Goal: Entertainment & Leisure: Consume media (video, audio)

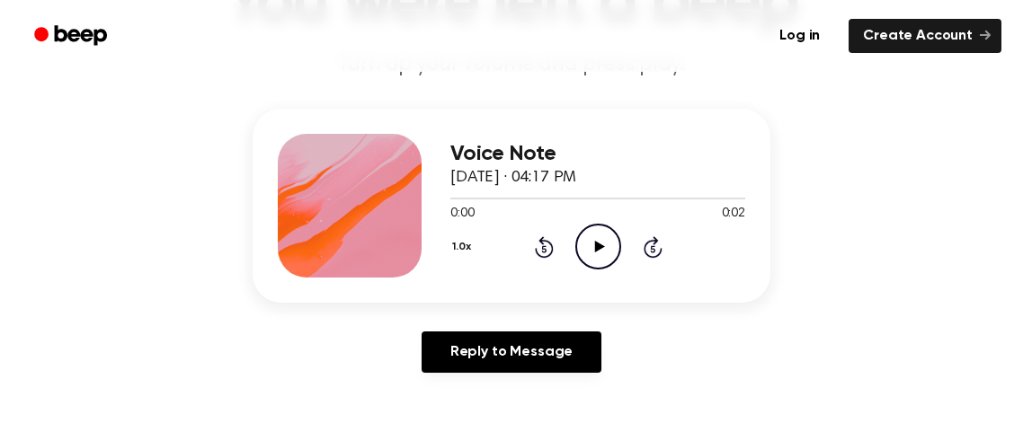
scroll to position [174, 0]
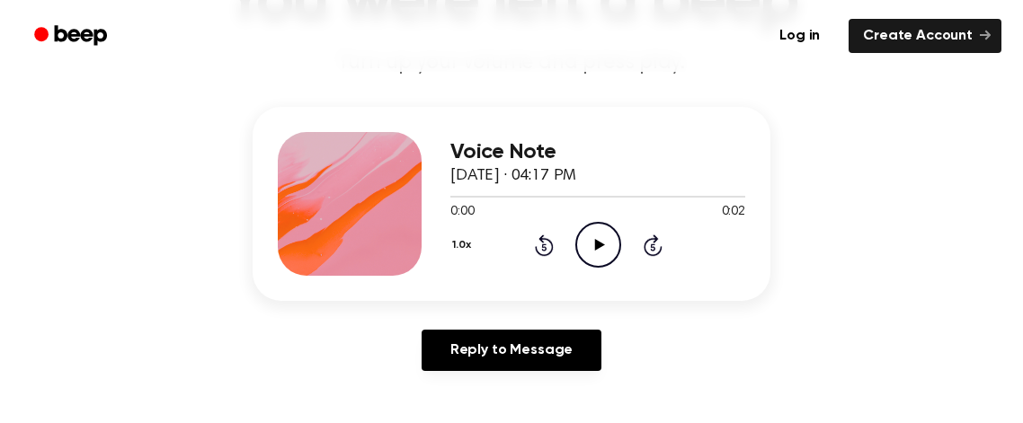
click at [598, 254] on icon "Play Audio" at bounding box center [598, 245] width 46 height 46
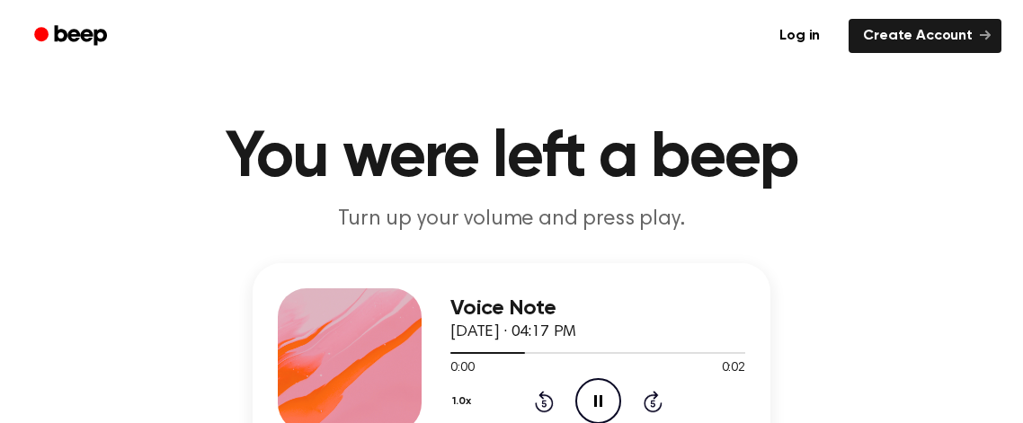
scroll to position [17, 0]
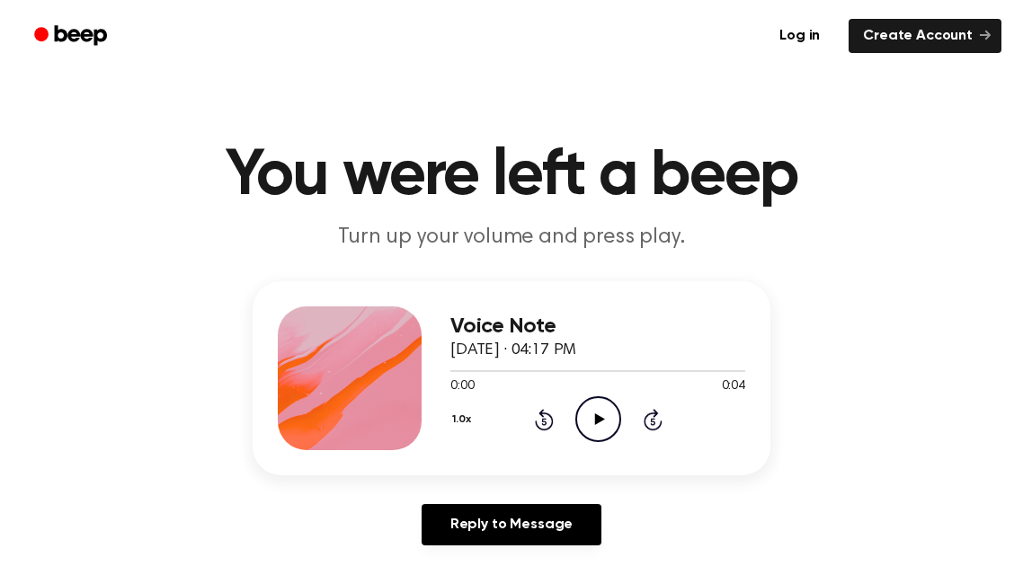
click at [581, 449] on div "Voice Note September 22, 2025 · 04:17 PM 0:00 0:04 Your browser does not suppor…" at bounding box center [597, 379] width 295 height 144
click at [600, 436] on icon "Play Audio" at bounding box center [598, 420] width 46 height 46
click at [574, 426] on div "1.0x Rewind 5 seconds Play Audio Skip 5 seconds" at bounding box center [597, 420] width 295 height 46
click at [595, 432] on icon "Play Audio" at bounding box center [598, 420] width 46 height 46
click at [549, 422] on icon "Rewind 5 seconds" at bounding box center [544, 419] width 20 height 23
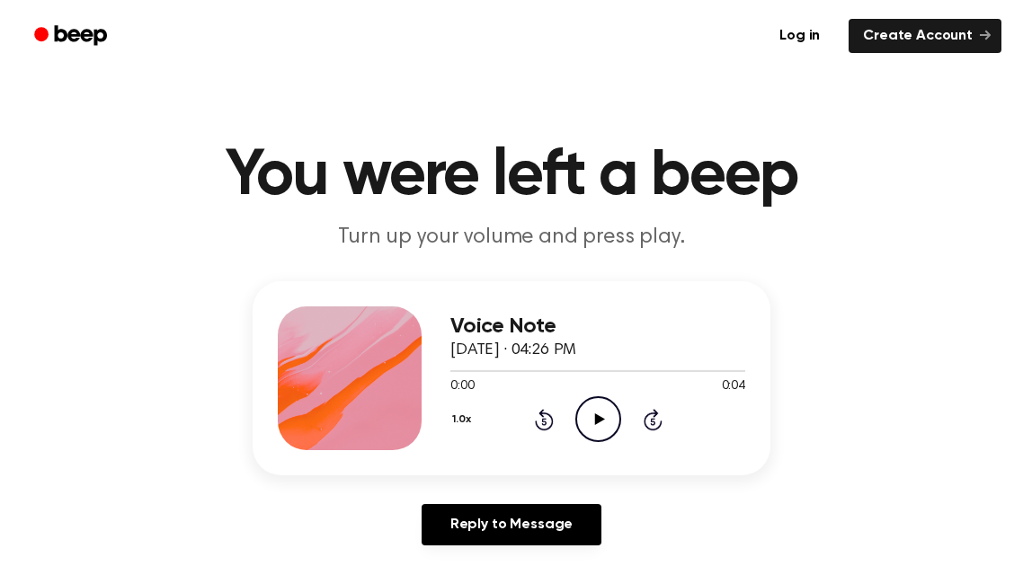
click at [611, 408] on icon "Play Audio" at bounding box center [598, 420] width 46 height 46
click at [602, 426] on icon "Play Audio" at bounding box center [598, 420] width 46 height 46
click at [593, 414] on icon "Play Audio" at bounding box center [598, 420] width 46 height 46
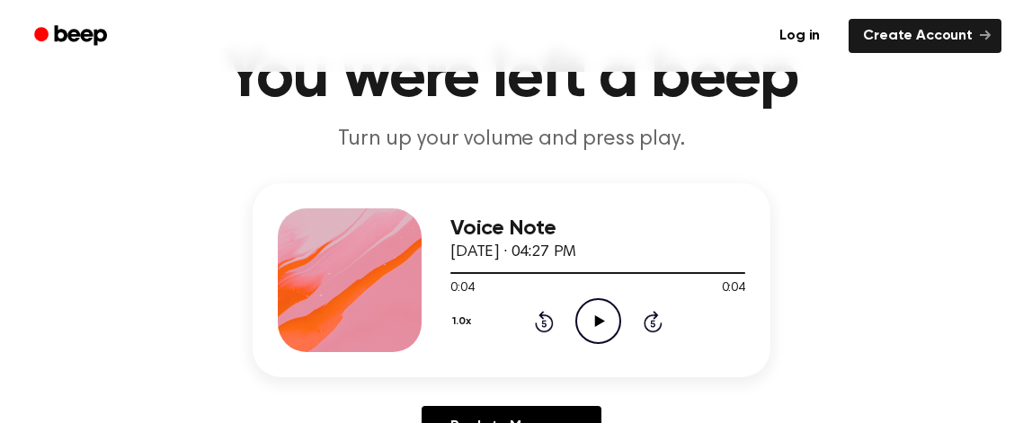
scroll to position [94, 0]
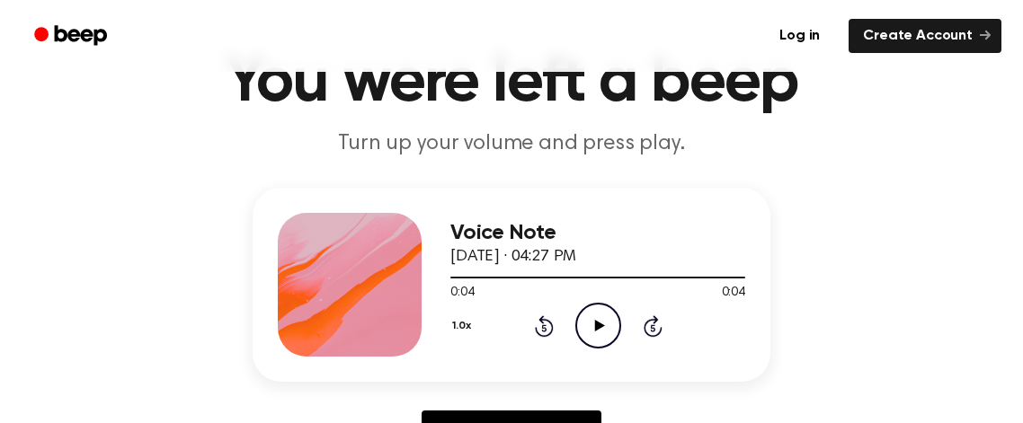
click at [593, 325] on icon "Play Audio" at bounding box center [598, 326] width 46 height 46
